Goal: Check status: Check status

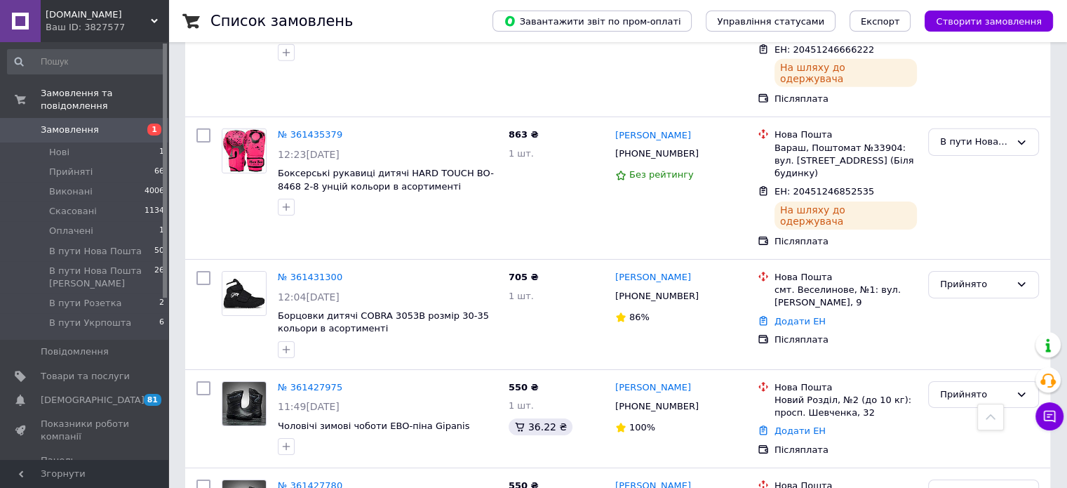
scroll to position [4771, 0]
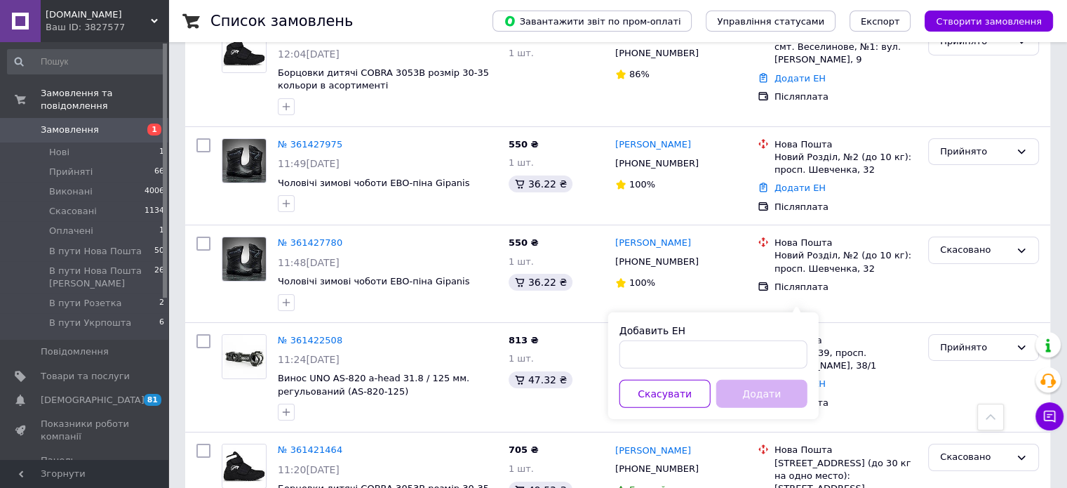
click at [716, 339] on div "Добавить ЕН" at bounding box center [713, 345] width 188 height 45
click at [749, 366] on input "Добавить ЕН" at bounding box center [713, 354] width 188 height 28
paste input "59001453746202"
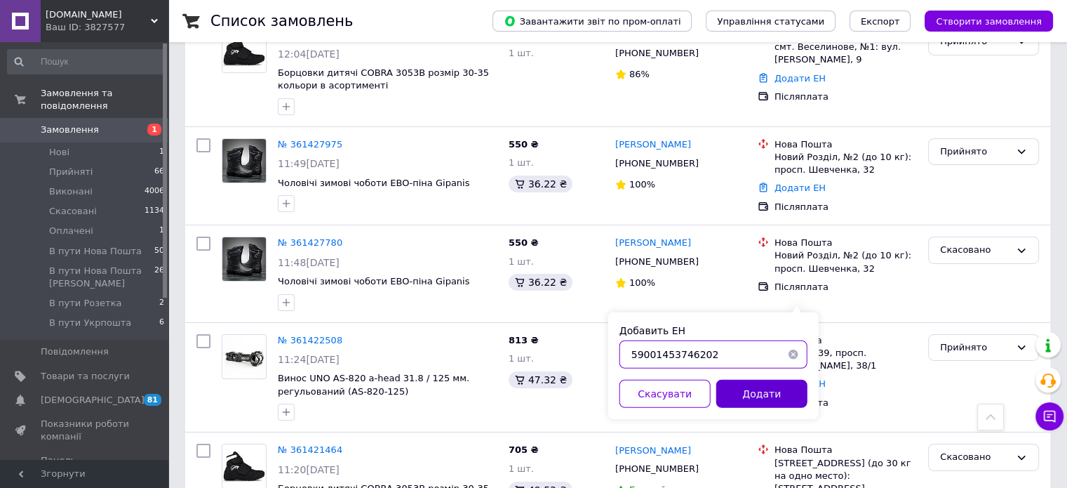
type input "59001453746202"
click at [752, 387] on button "Додати" at bounding box center [761, 394] width 91 height 28
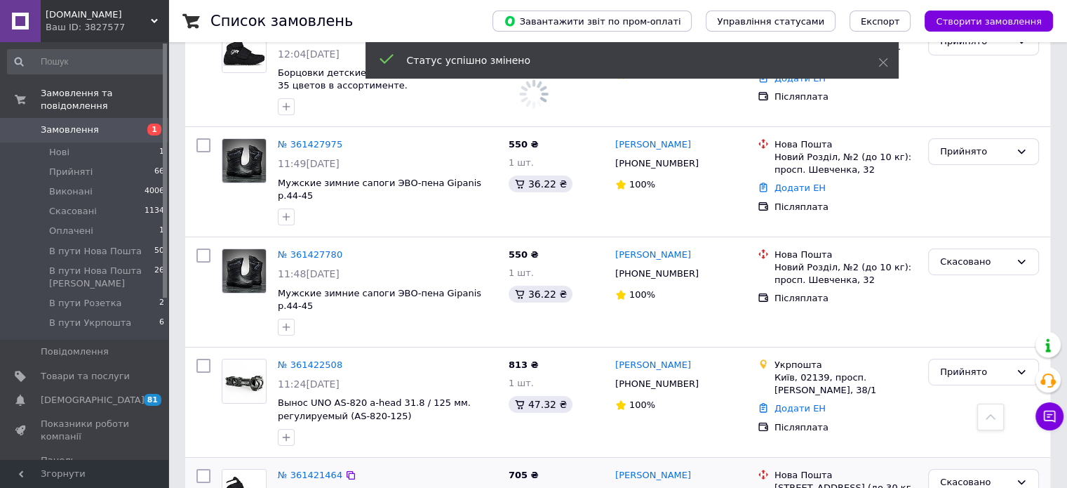
scroll to position [4490, 0]
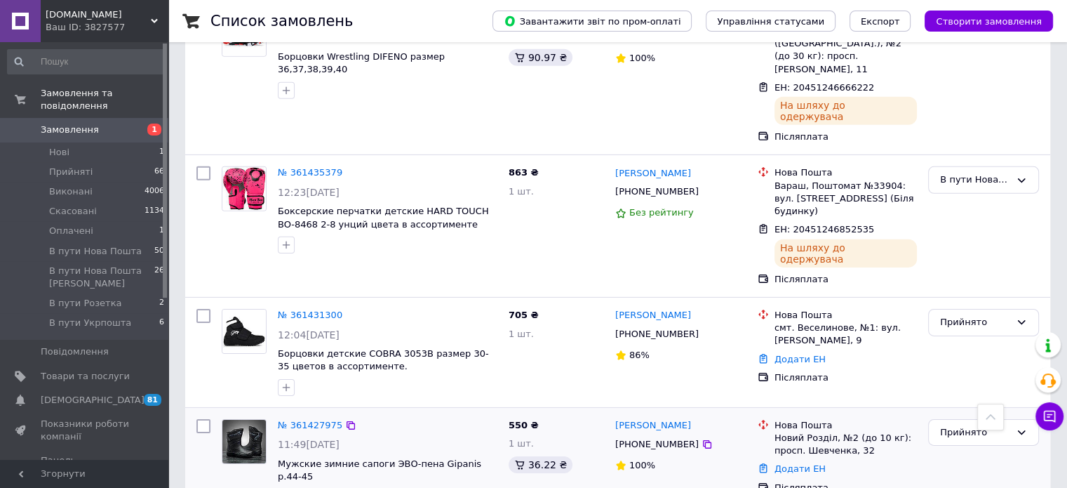
drag, startPoint x: 781, startPoint y: 149, endPoint x: 732, endPoint y: 156, distance: 48.9
click at [732, 456] on div "100%" at bounding box center [680, 465] width 131 height 19
click at [809, 460] on div "Додати ЕН" at bounding box center [846, 469] width 148 height 19
click at [794, 463] on link "Додати ЕН" at bounding box center [800, 468] width 51 height 11
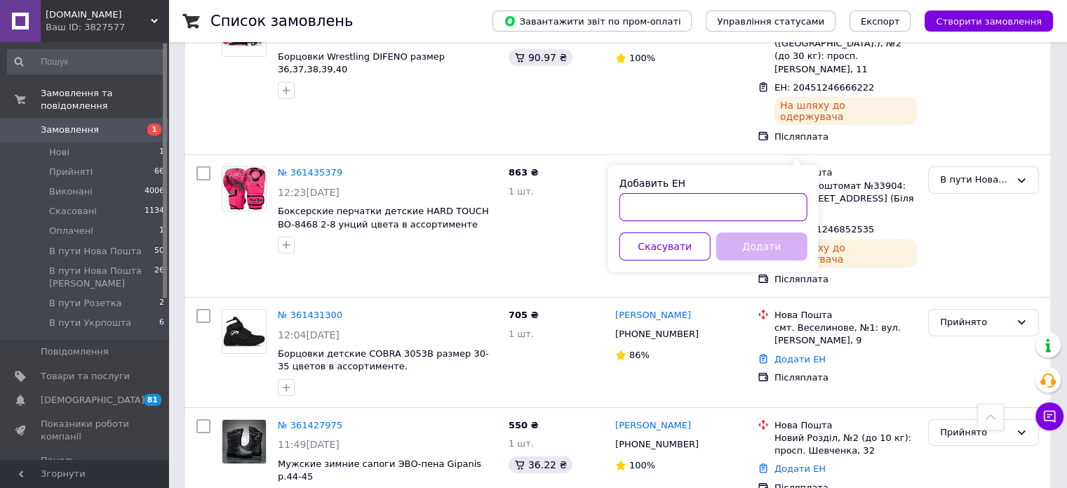
click at [679, 217] on input "Добавить ЕН" at bounding box center [713, 207] width 188 height 28
paste input "59001453745571"
type input "59001453745571"
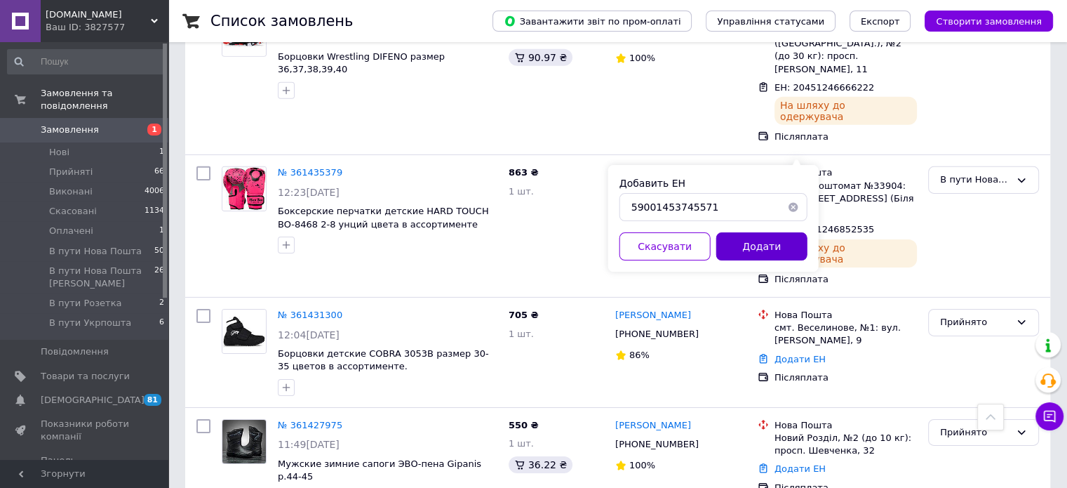
click at [788, 252] on button "Додати" at bounding box center [761, 246] width 91 height 28
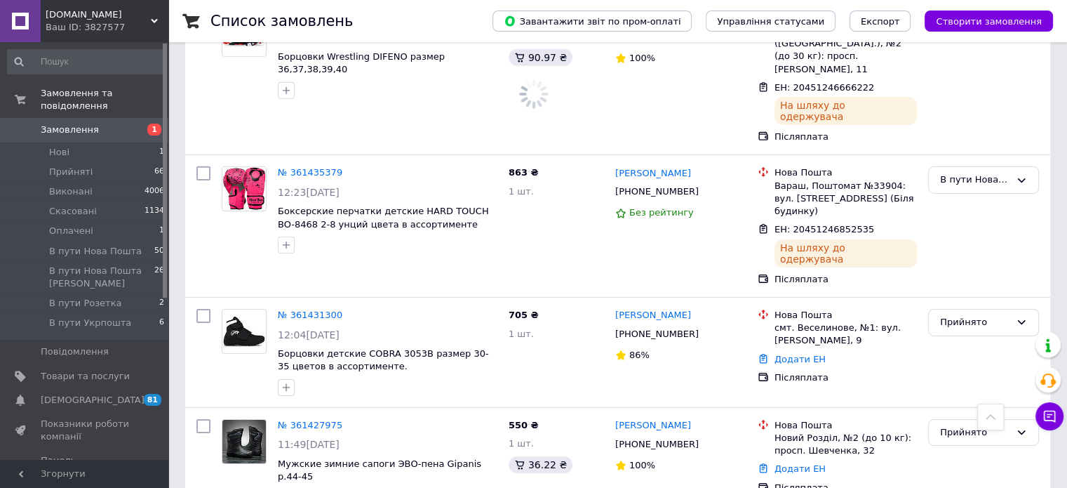
scroll to position [4560, 0]
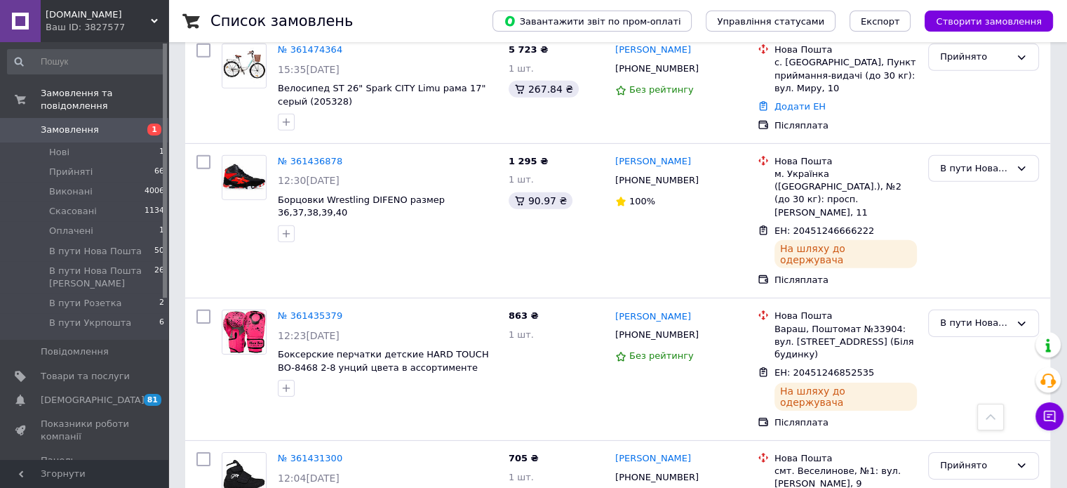
scroll to position [4420, 0]
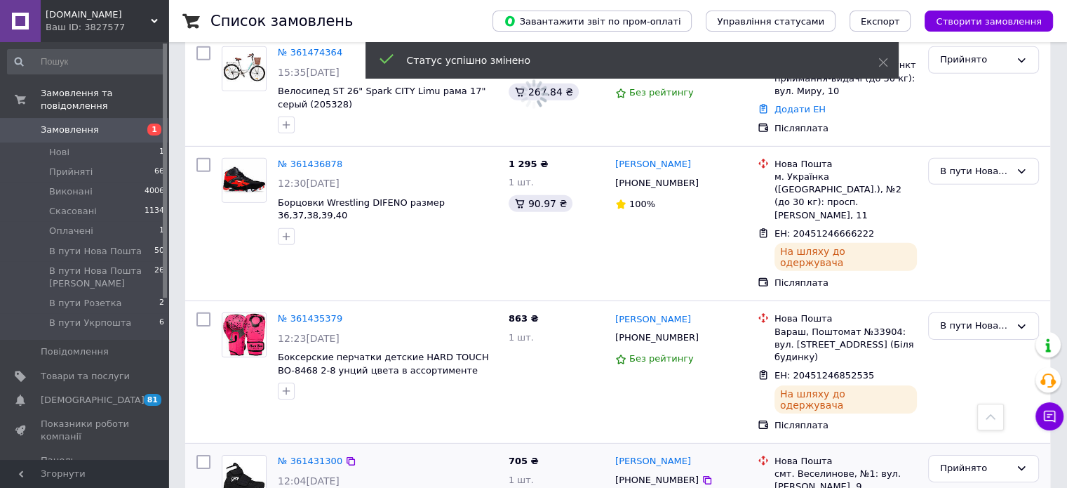
scroll to position [4279, 0]
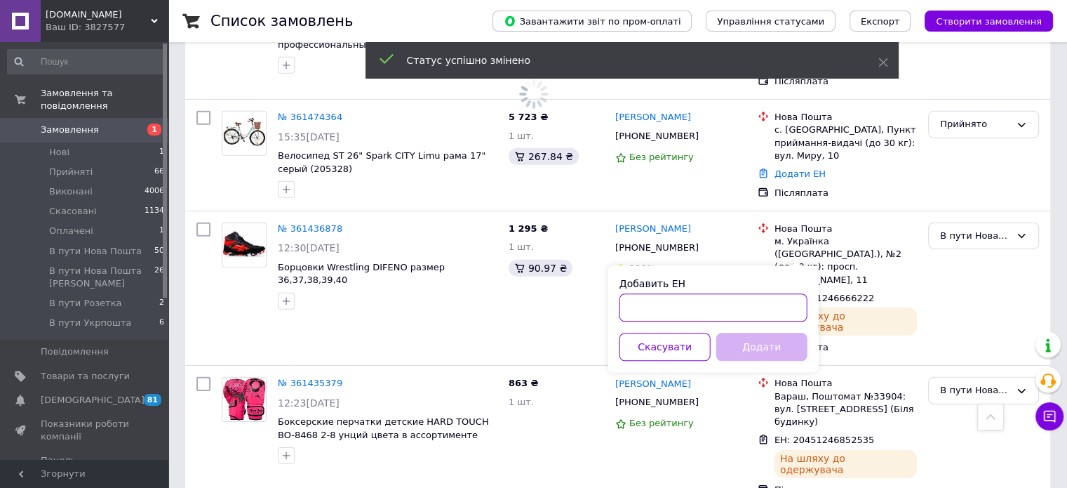
click at [755, 300] on input "Добавить ЕН" at bounding box center [713, 307] width 188 height 28
paste input "59001453744392"
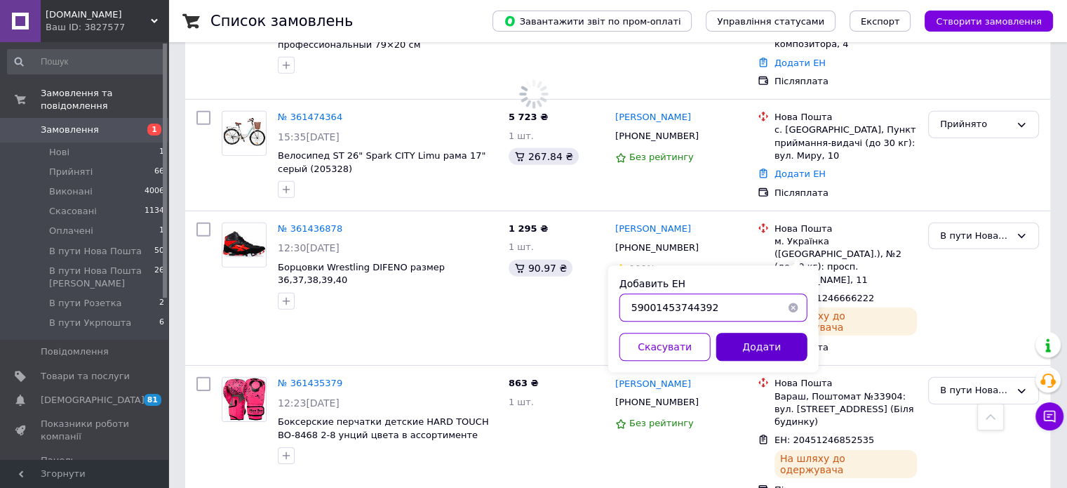
type input "59001453744392"
click at [761, 344] on button "Додати" at bounding box center [761, 347] width 91 height 28
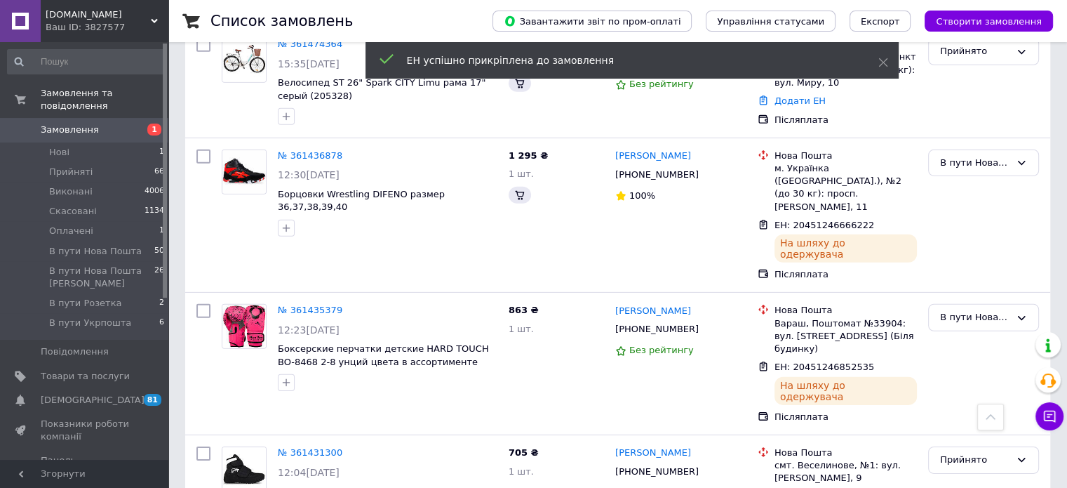
scroll to position [4207, 0]
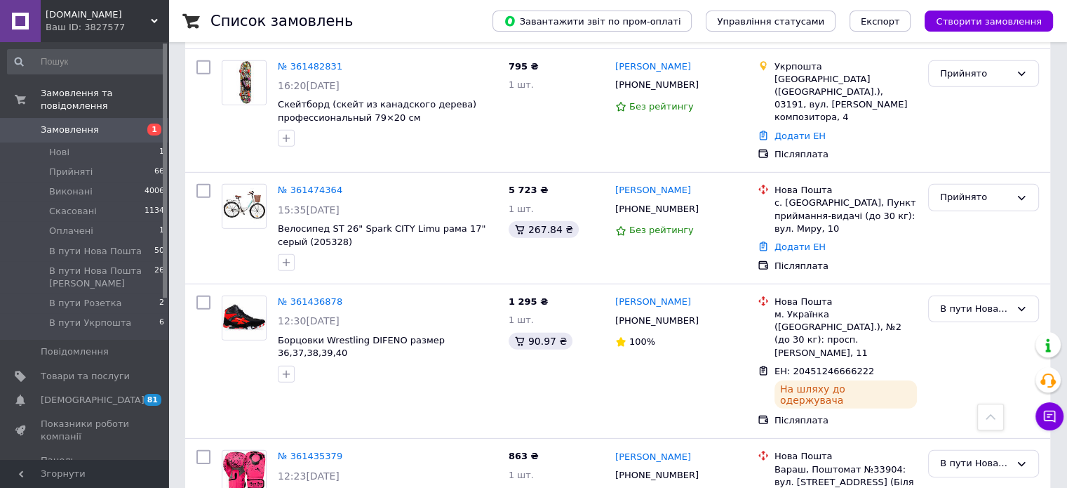
scroll to position [4279, 0]
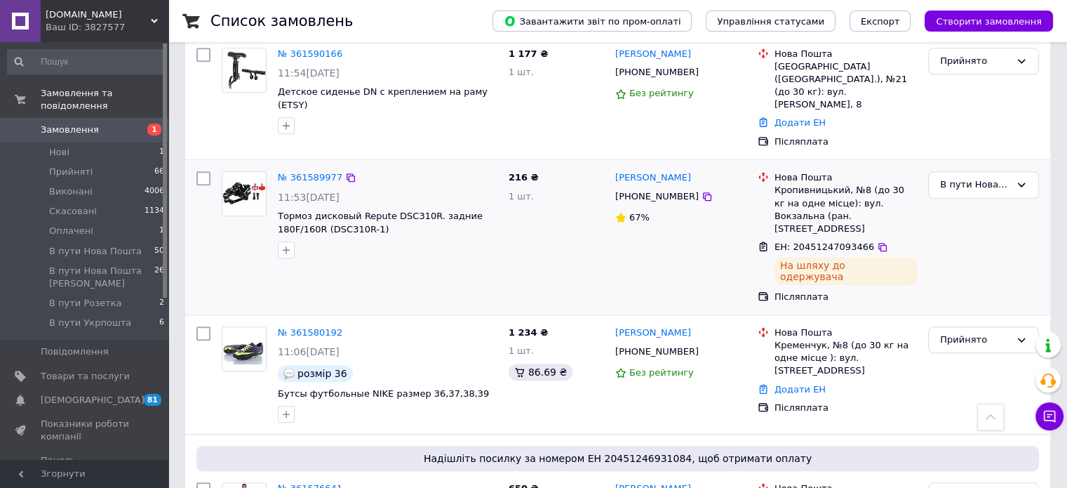
scroll to position [1400, 0]
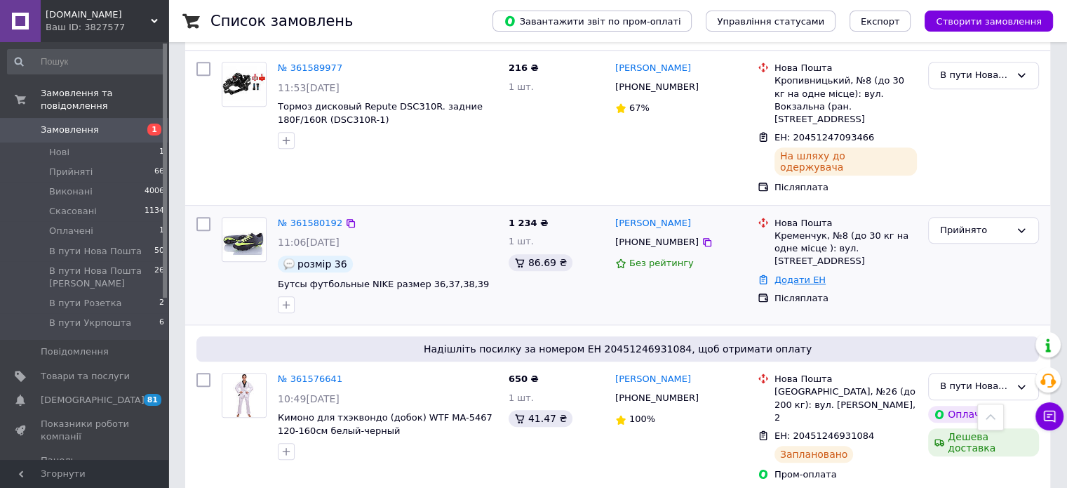
click at [795, 274] on link "Додати ЕН" at bounding box center [800, 279] width 51 height 11
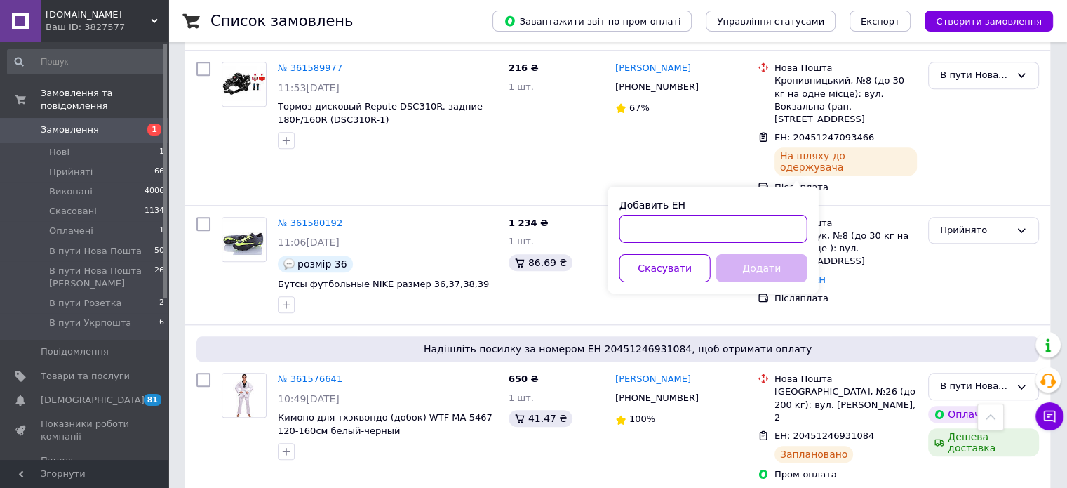
click at [744, 218] on input "Добавить ЕН" at bounding box center [713, 229] width 188 height 28
paste input "59001453745074"
type input "59001453745074"
click at [746, 268] on button "Додати" at bounding box center [761, 268] width 91 height 28
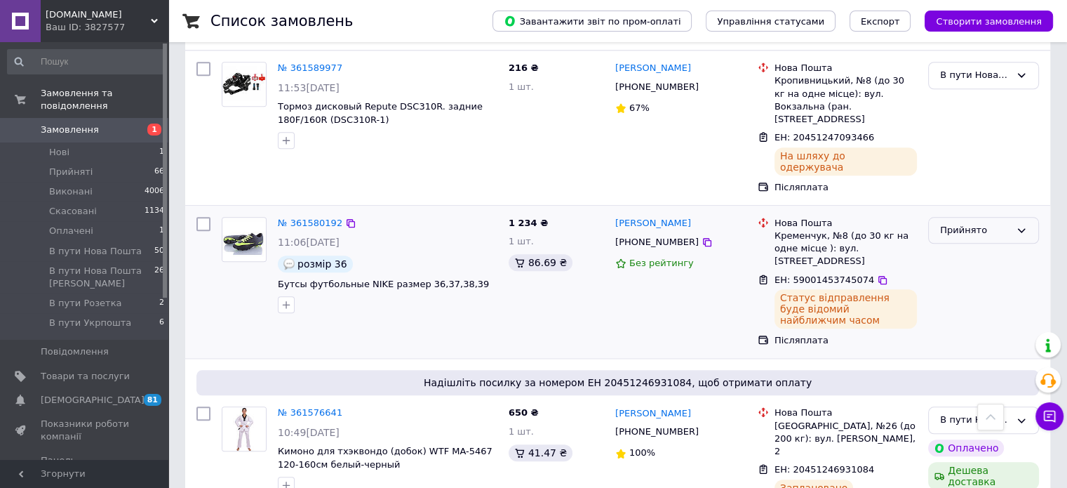
click at [1019, 224] on icon at bounding box center [1021, 229] width 11 height 11
drag, startPoint x: 960, startPoint y: 238, endPoint x: 957, endPoint y: 231, distance: 7.6
click at [960, 323] on li "В пути Нова Пошта" at bounding box center [983, 343] width 109 height 40
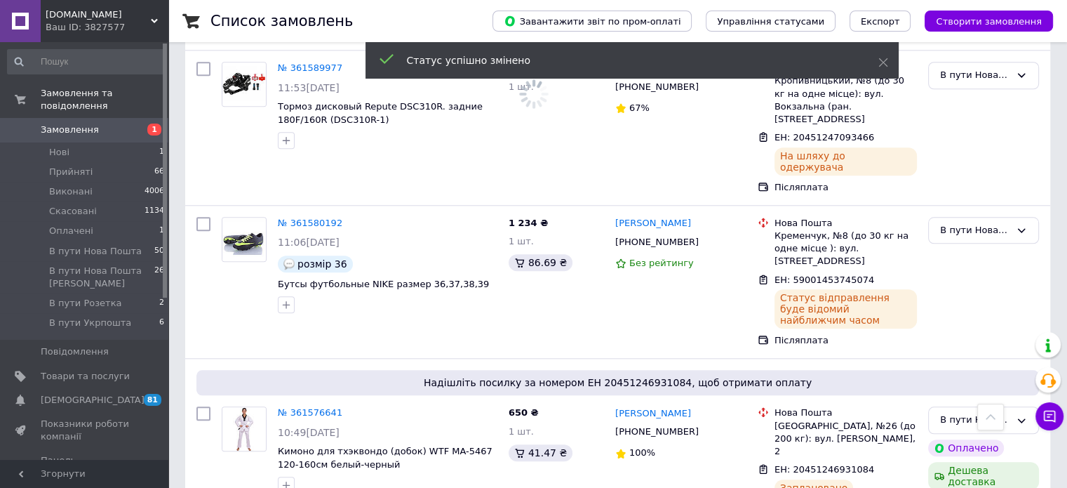
click at [47, 123] on span "Замовлення" at bounding box center [70, 129] width 58 height 13
